Goal: Task Accomplishment & Management: Use online tool/utility

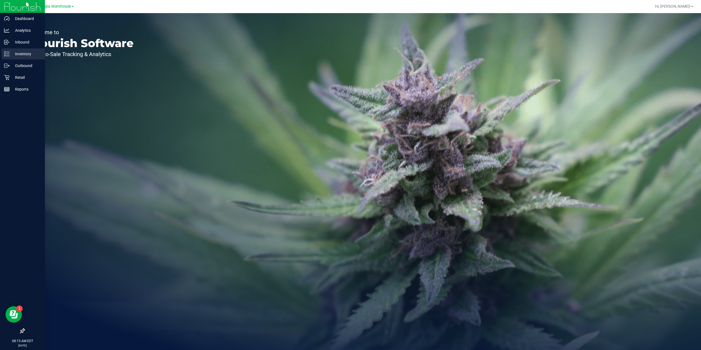
click at [20, 51] on p "Inventory" at bounding box center [26, 54] width 33 height 7
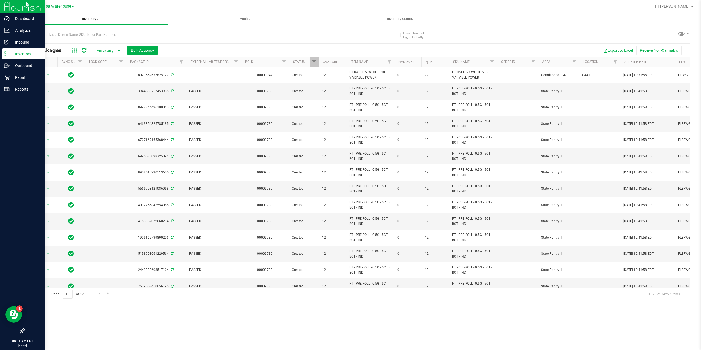
click at [88, 17] on span "Inventory" at bounding box center [90, 18] width 155 height 5
click at [37, 40] on span "All inventory" at bounding box center [31, 39] width 37 height 5
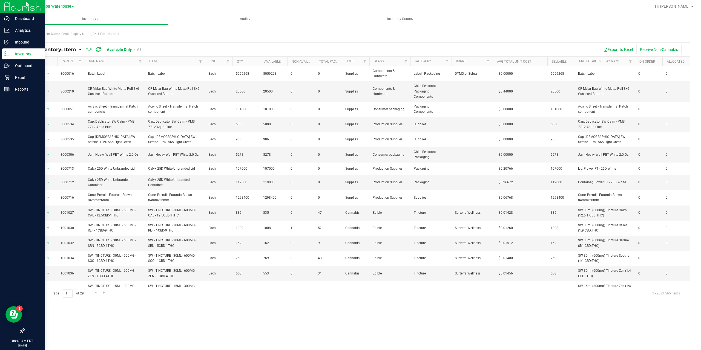
click at [76, 50] on span "All Inventory: Item" at bounding box center [52, 50] width 48 height 6
click at [50, 92] on span "Item by Location" at bounding box center [41, 90] width 30 height 5
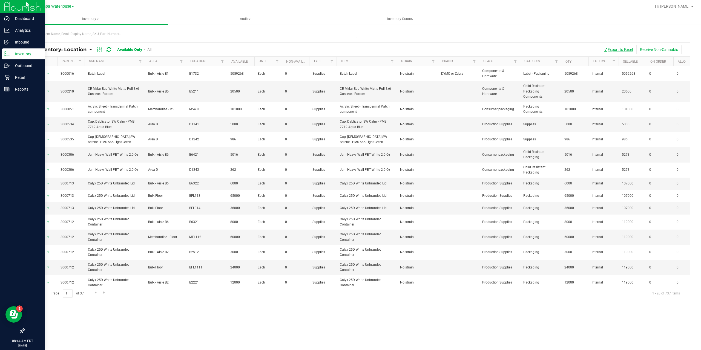
click at [612, 51] on button "Export to Excel" at bounding box center [618, 49] width 37 height 9
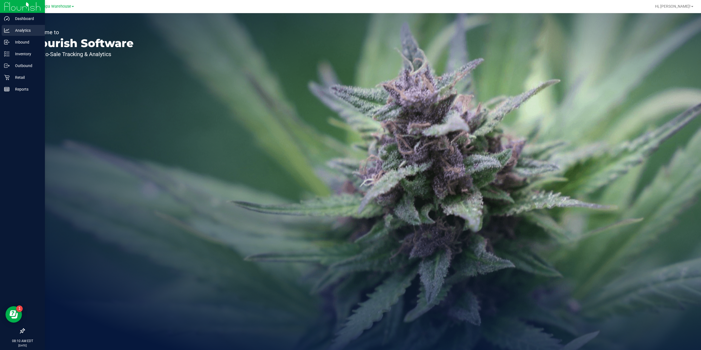
click at [19, 32] on p "Analytics" at bounding box center [26, 30] width 33 height 7
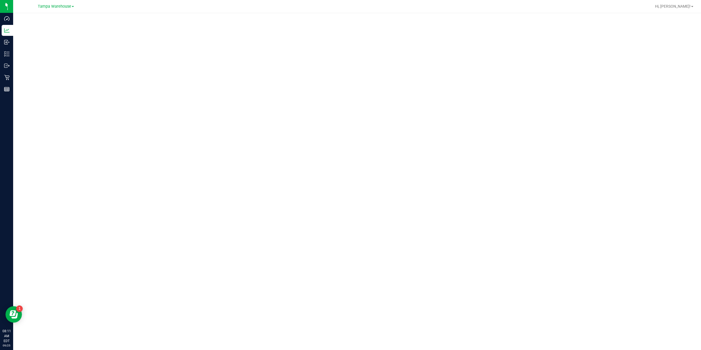
click at [256, 14] on div at bounding box center [357, 180] width 688 height 334
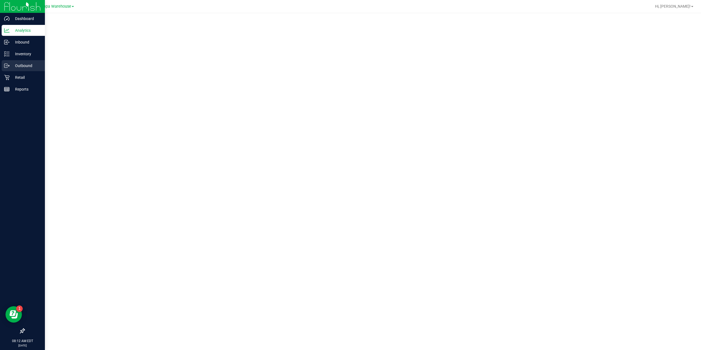
click at [23, 61] on div "Outbound" at bounding box center [23, 65] width 43 height 11
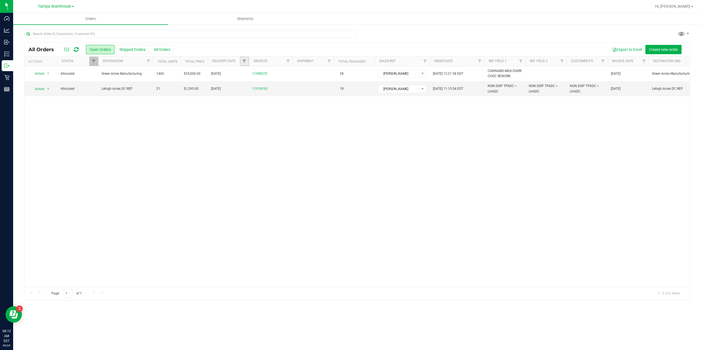
click at [245, 58] on link "Filter" at bounding box center [244, 61] width 9 height 9
click at [297, 93] on span "select" at bounding box center [295, 94] width 4 height 4
click at [273, 151] on link "24" at bounding box center [272, 152] width 8 height 8
type input "[DATE]"
click at [259, 108] on button "Filter" at bounding box center [256, 109] width 26 height 12
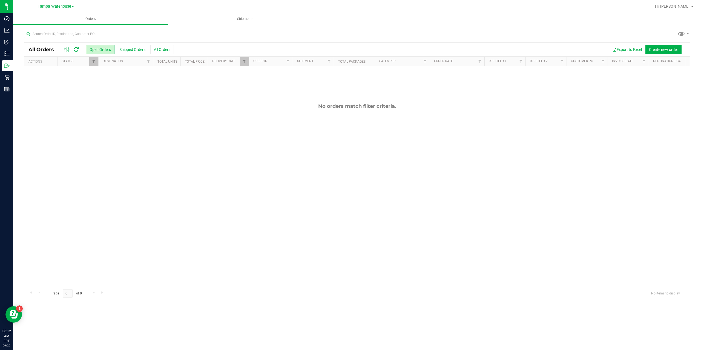
click at [132, 50] on button "Shipped Orders" at bounding box center [132, 49] width 33 height 9
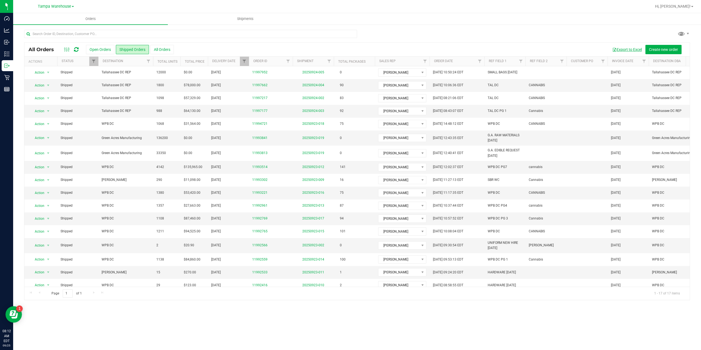
click at [625, 50] on button "Export to Excel" at bounding box center [627, 49] width 37 height 9
